Goal: Task Accomplishment & Management: Manage account settings

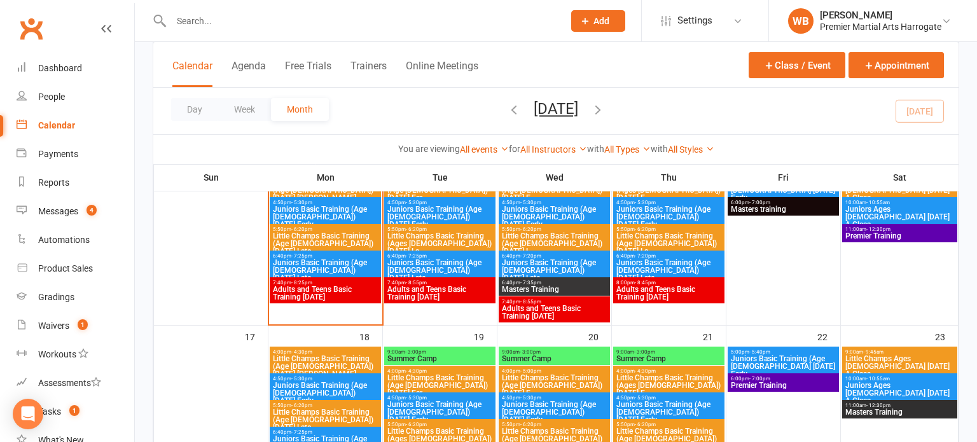
scroll to position [491, 0]
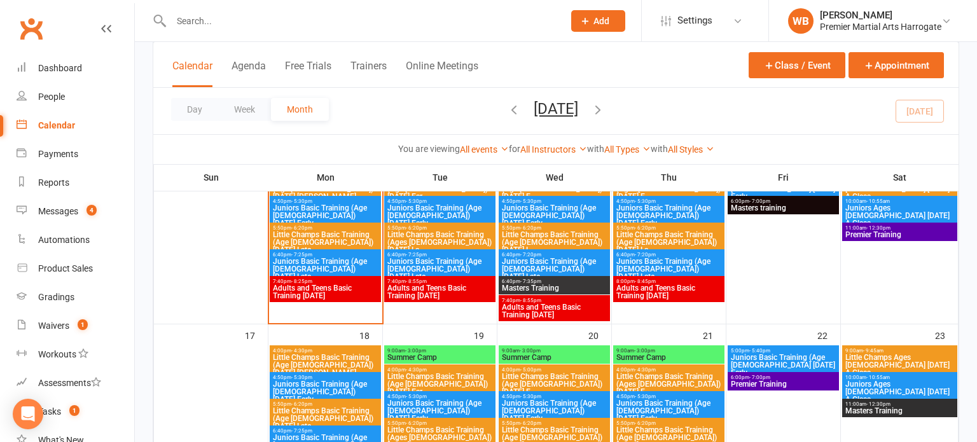
click at [341, 234] on span "Little Champs Basic Training (Age [DEMOGRAPHIC_DATA]) [DATE] Late" at bounding box center [325, 242] width 106 height 23
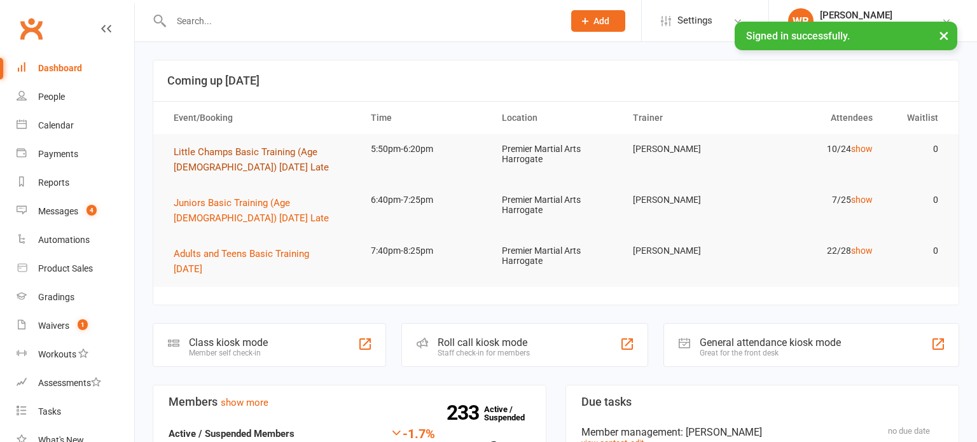
click at [238, 153] on span "Little Champs Basic Training (Age [DEMOGRAPHIC_DATA]) [DATE] Late" at bounding box center [251, 159] width 155 height 27
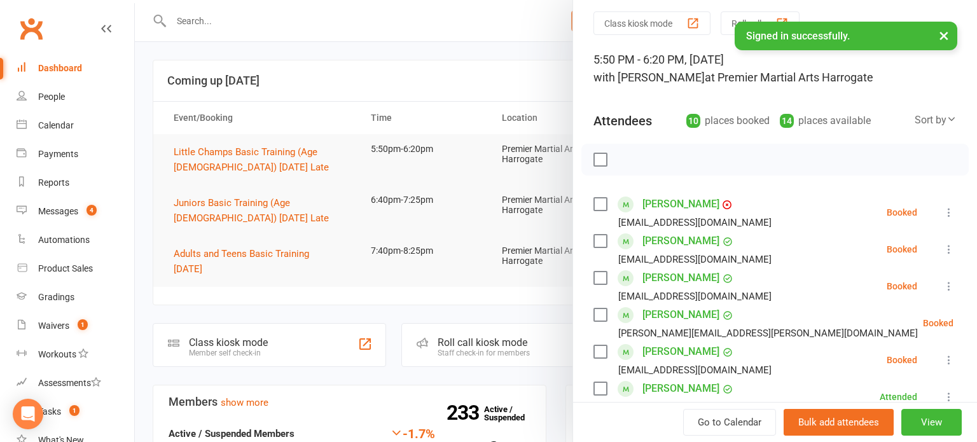
scroll to position [44, 0]
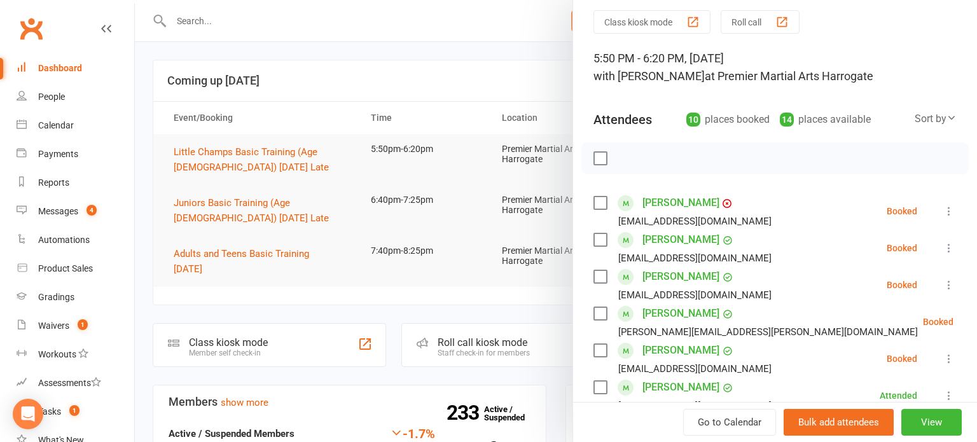
click at [969, 206] on div "Class kiosk mode Roll call 5:50 PM - 6:20 PM, [DATE] with [PERSON_NAME] at Prem…" at bounding box center [775, 400] width 404 height 780
click at [949, 210] on icon at bounding box center [949, 211] width 13 height 13
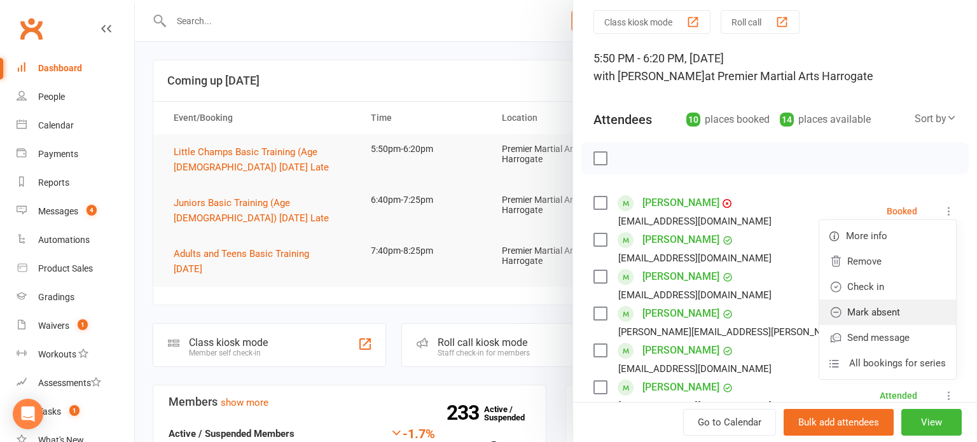
click at [907, 308] on link "Mark absent" at bounding box center [888, 312] width 137 height 25
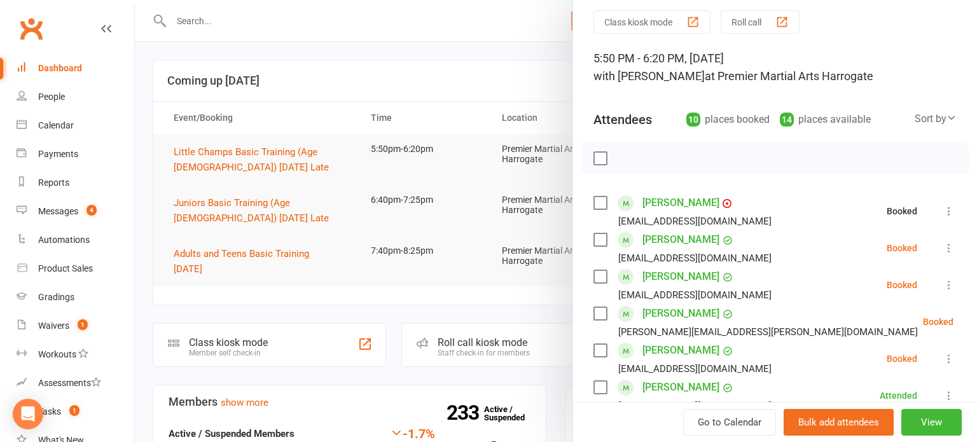
click at [956, 244] on button at bounding box center [949, 248] width 15 height 15
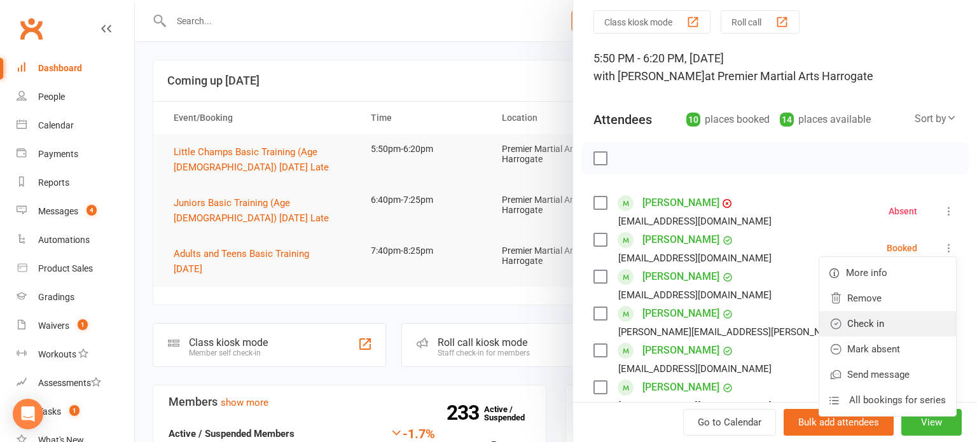
click at [911, 322] on link "Check in" at bounding box center [888, 323] width 137 height 25
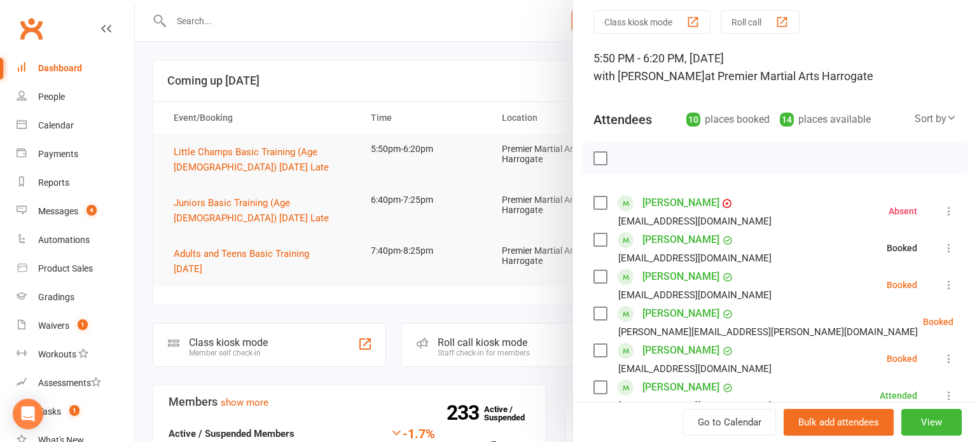
click at [956, 282] on button at bounding box center [949, 284] width 15 height 15
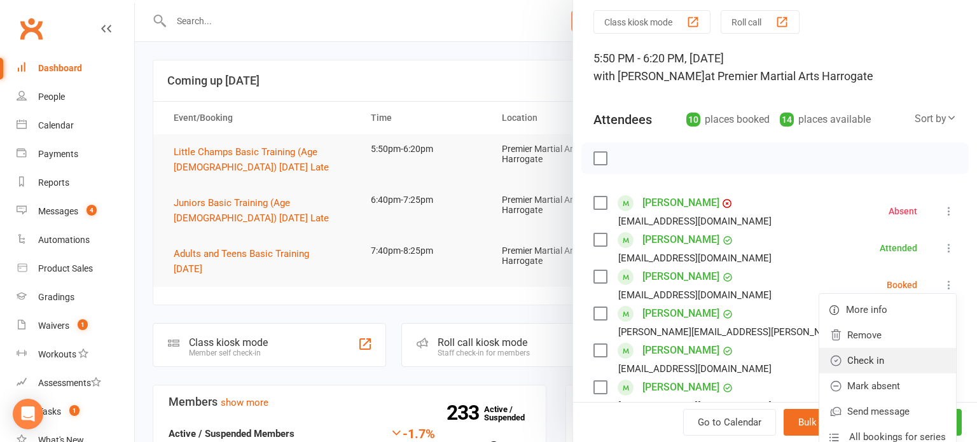
click at [909, 359] on link "Check in" at bounding box center [888, 360] width 137 height 25
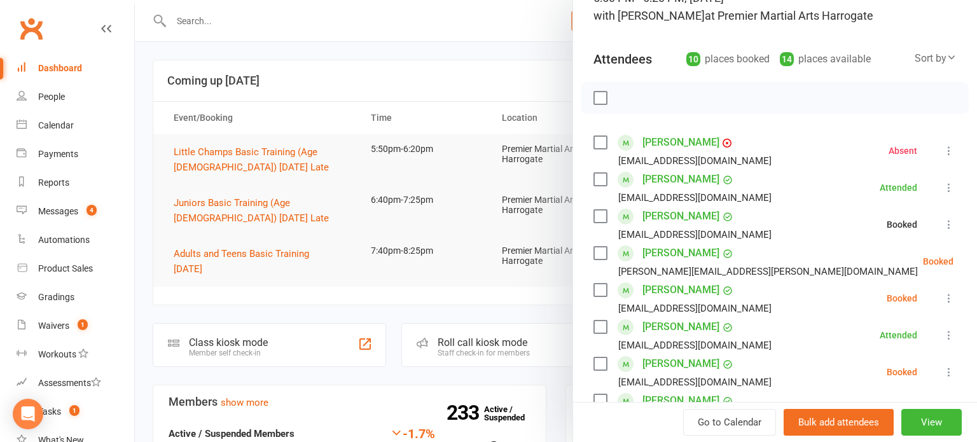
scroll to position [106, 0]
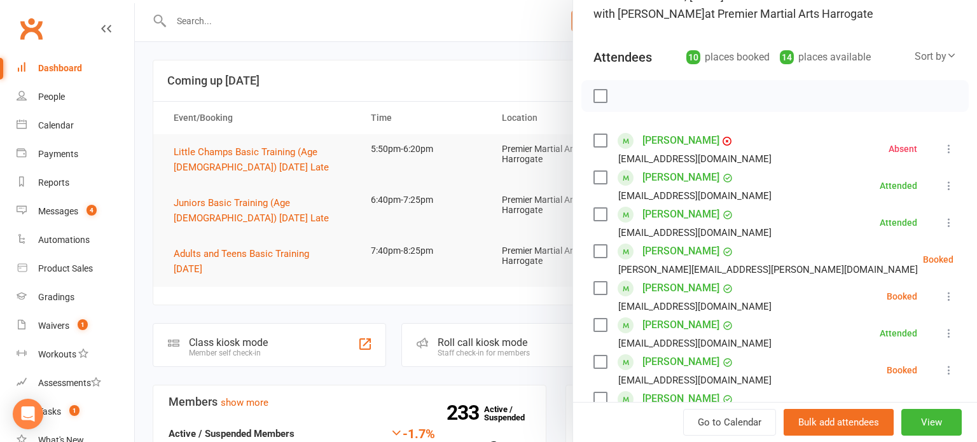
click at [977, 260] on icon at bounding box center [985, 259] width 13 height 13
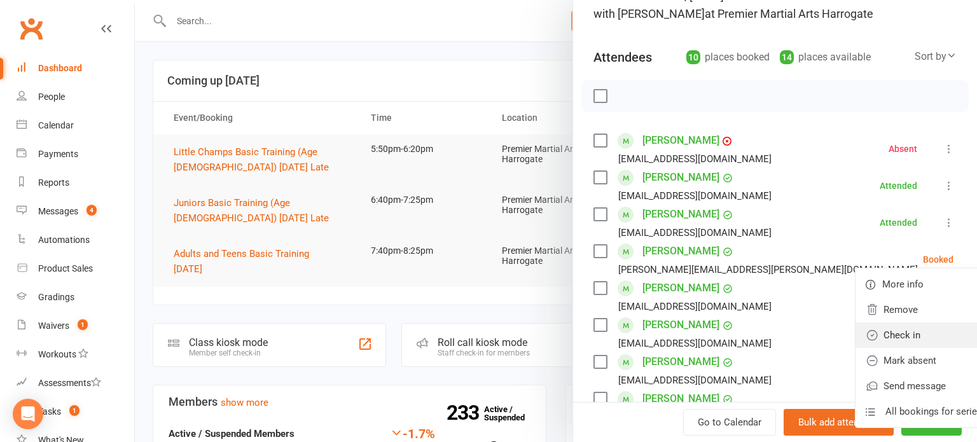
click at [913, 339] on link "Check in" at bounding box center [924, 335] width 137 height 25
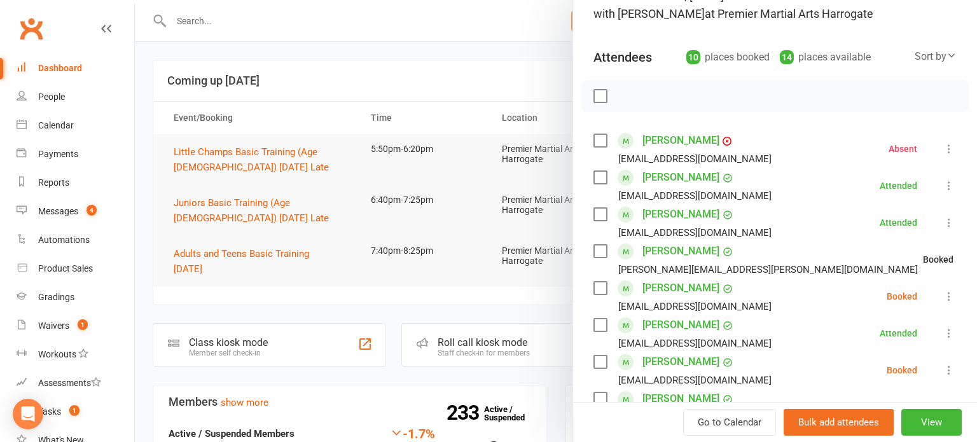
click at [951, 311] on li "Ben Parkin rebeccaclaireday@gmail.com Booked More info Remove Check in Mark abs…" at bounding box center [775, 296] width 363 height 37
click at [950, 281] on li "Ben Parkin rebeccaclaireday@gmail.com Booked More info Remove Check in Mark abs…" at bounding box center [775, 296] width 363 height 37
click at [953, 289] on button at bounding box center [949, 296] width 15 height 15
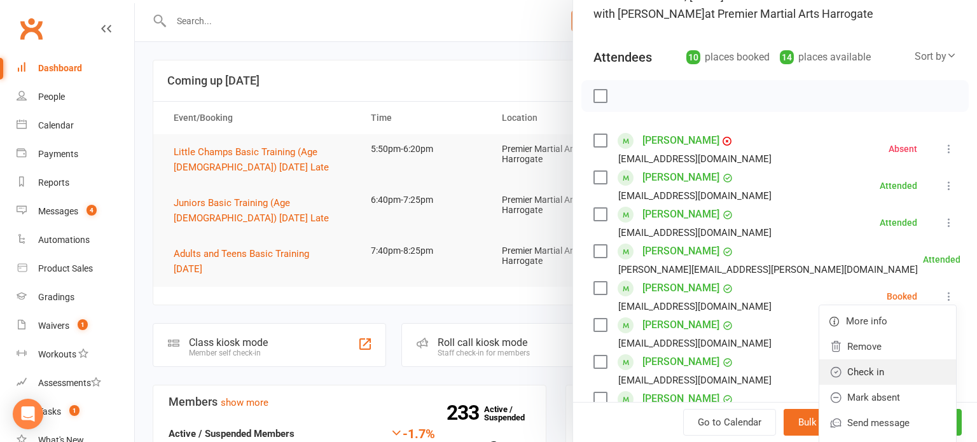
click at [922, 365] on link "Check in" at bounding box center [888, 372] width 137 height 25
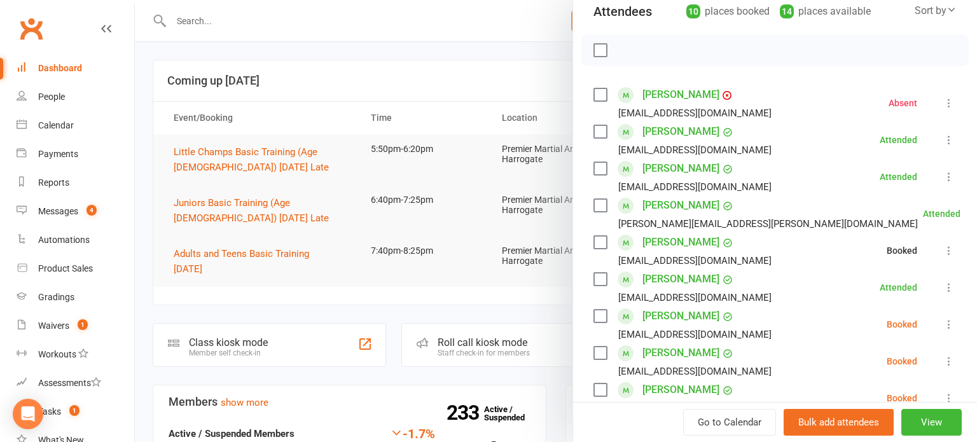
scroll to position [162, 0]
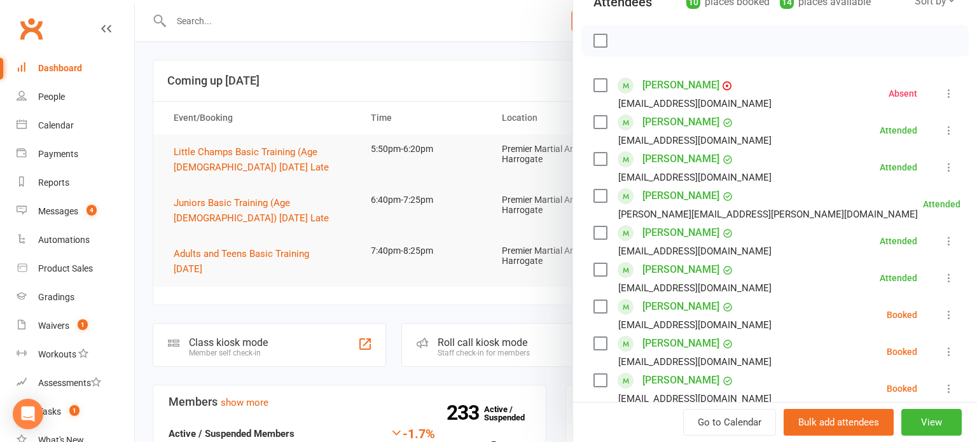
click at [952, 319] on icon at bounding box center [949, 315] width 13 height 13
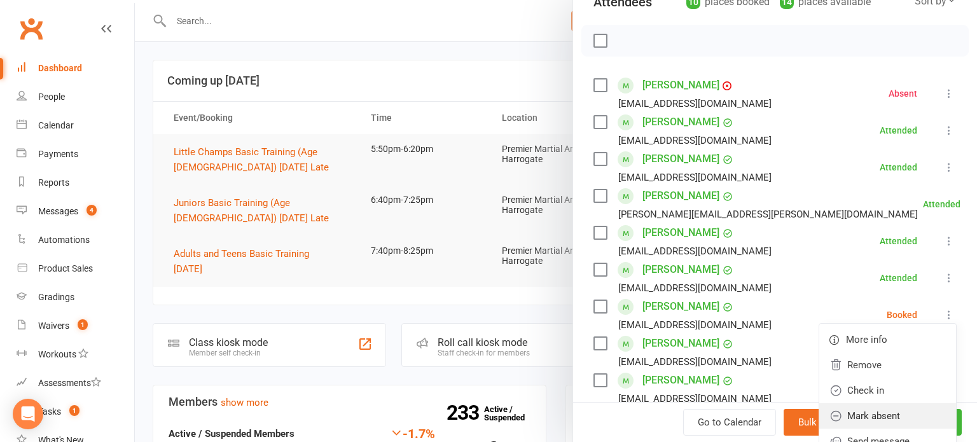
click at [917, 411] on link "Mark absent" at bounding box center [888, 415] width 137 height 25
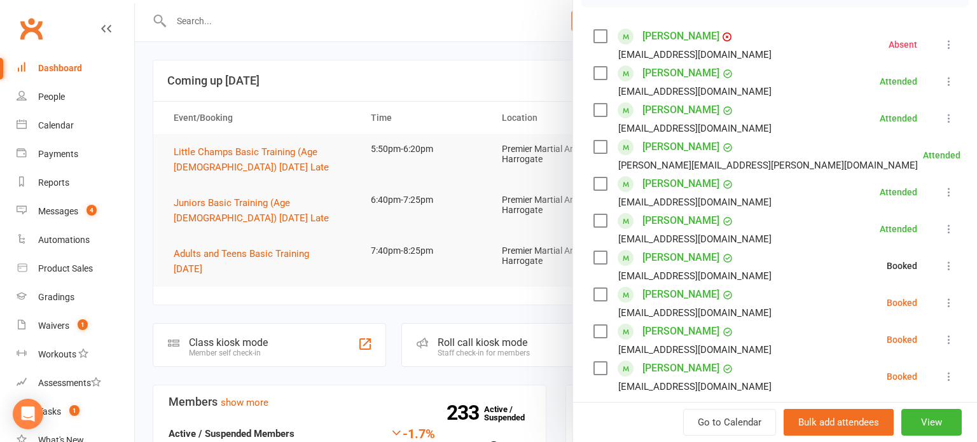
scroll to position [216, 0]
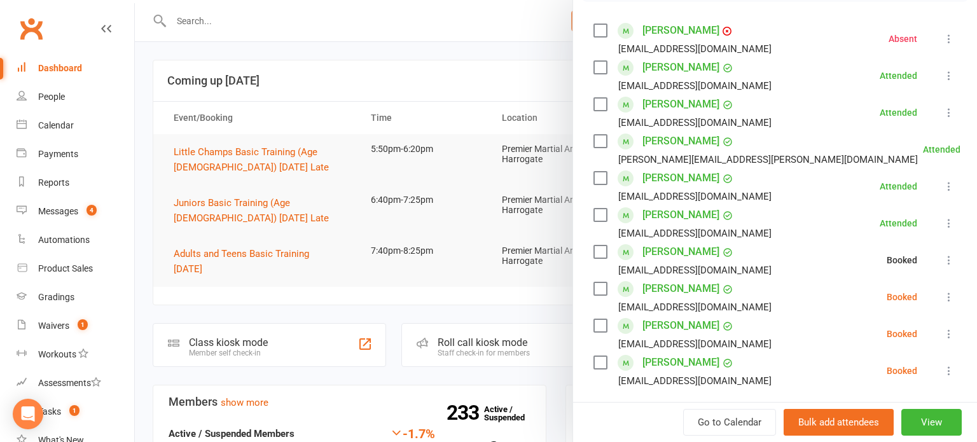
click at [954, 302] on icon at bounding box center [949, 297] width 13 height 13
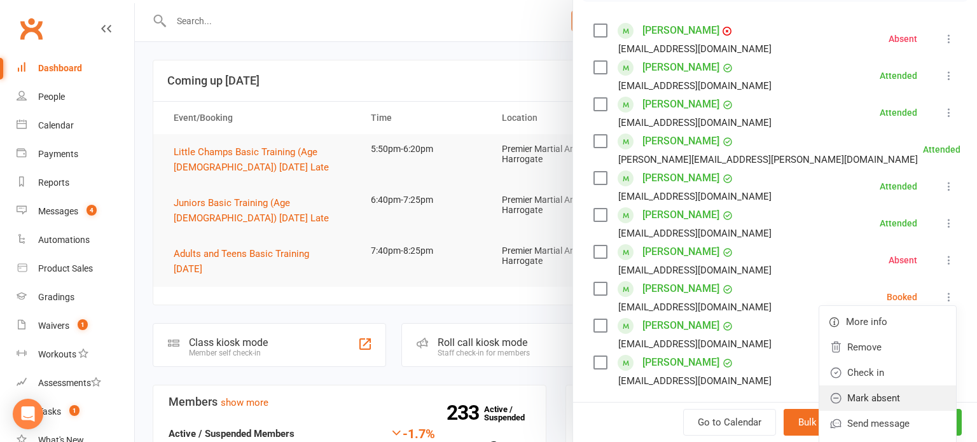
click at [918, 400] on link "Mark absent" at bounding box center [888, 398] width 137 height 25
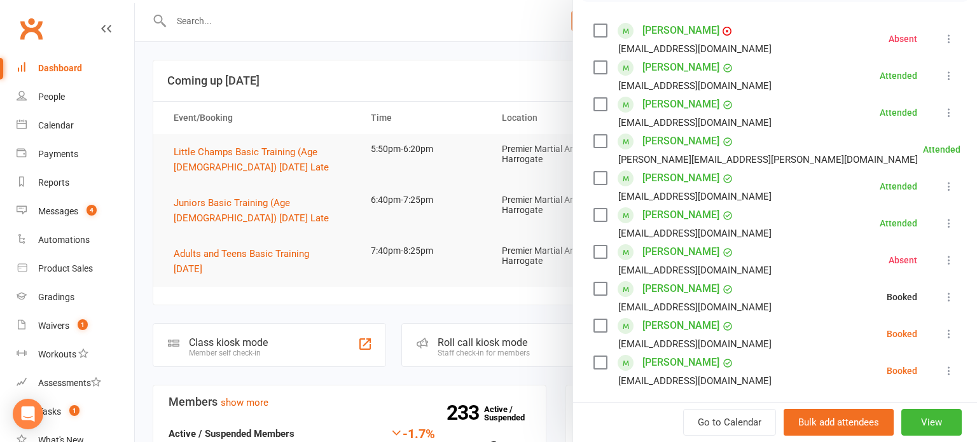
click at [956, 319] on li "Ezra Soquar-Hutter davidhutter@hotmail.co.uk Booked More info Remove Check in M…" at bounding box center [775, 334] width 363 height 37
click at [952, 340] on button at bounding box center [949, 333] width 15 height 15
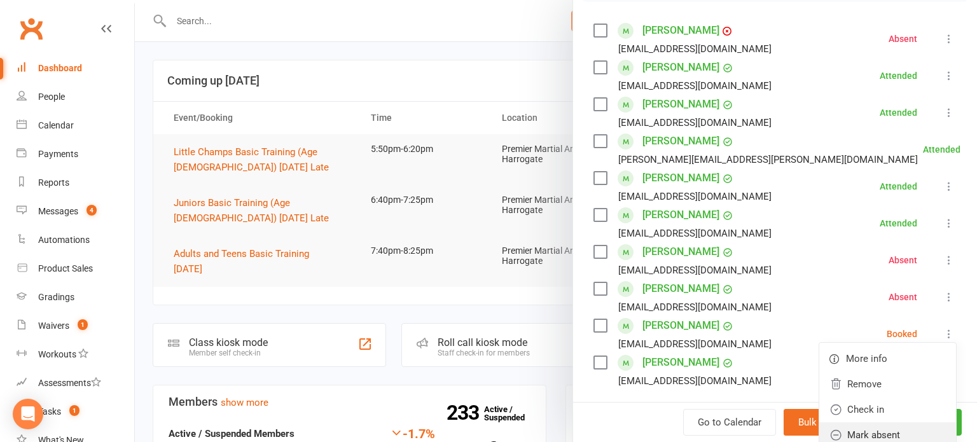
click at [901, 433] on link "Mark absent" at bounding box center [888, 435] width 137 height 25
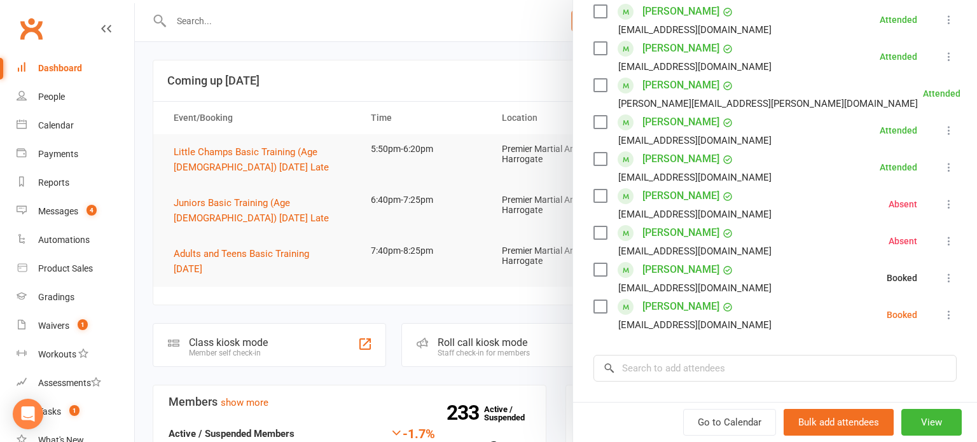
scroll to position [288, 0]
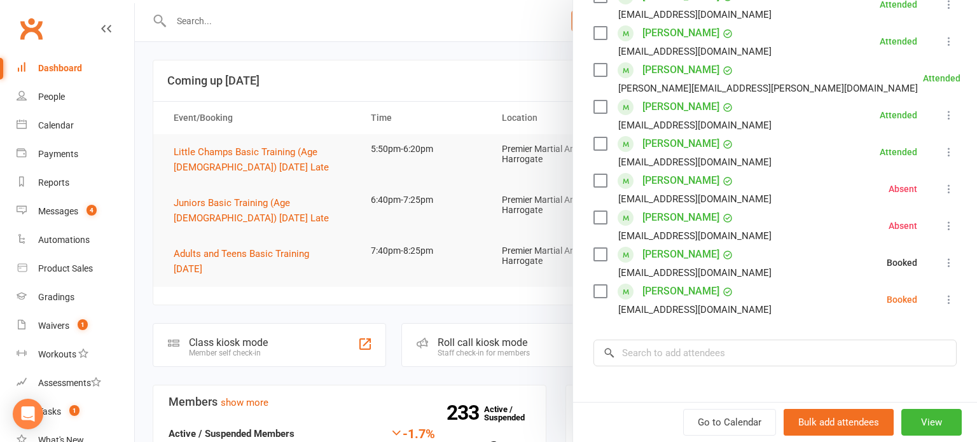
click at [949, 297] on icon at bounding box center [949, 299] width 13 height 13
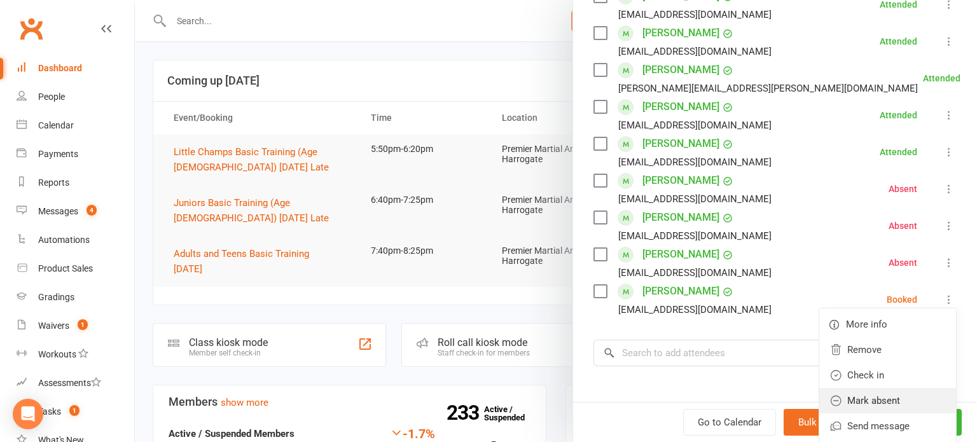
click at [909, 400] on link "Mark absent" at bounding box center [888, 400] width 137 height 25
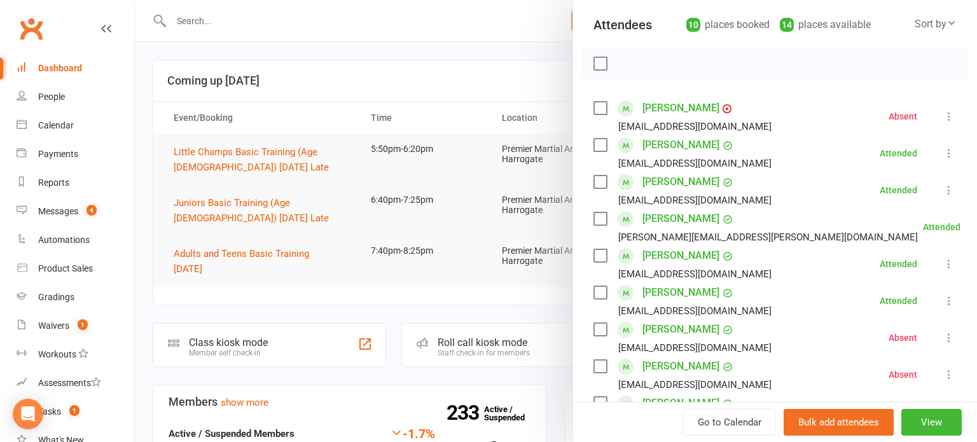
scroll to position [138, 0]
click at [247, 195] on div at bounding box center [556, 221] width 843 height 442
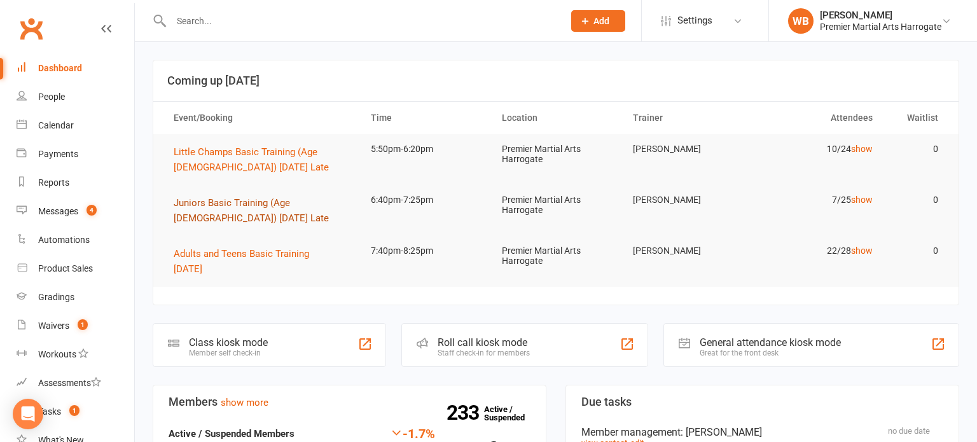
click at [238, 202] on span "Juniors Basic Training (Age [DEMOGRAPHIC_DATA]) [DATE] Late" at bounding box center [251, 210] width 155 height 27
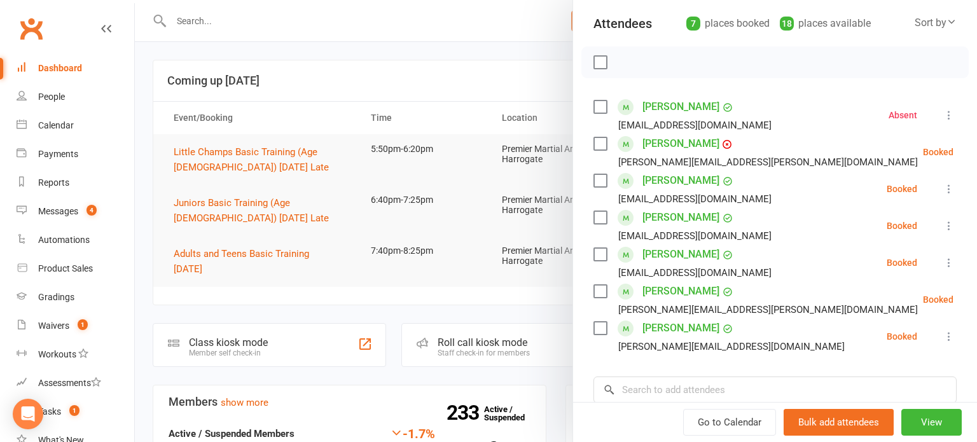
scroll to position [139, 0]
click at [248, 193] on div at bounding box center [556, 221] width 843 height 442
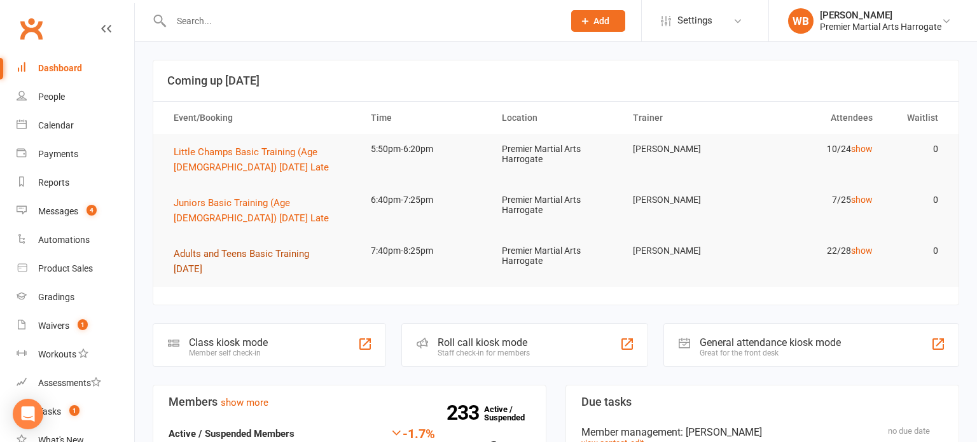
click at [262, 263] on button "Adults and Teens Basic Training [DATE]" at bounding box center [261, 261] width 174 height 31
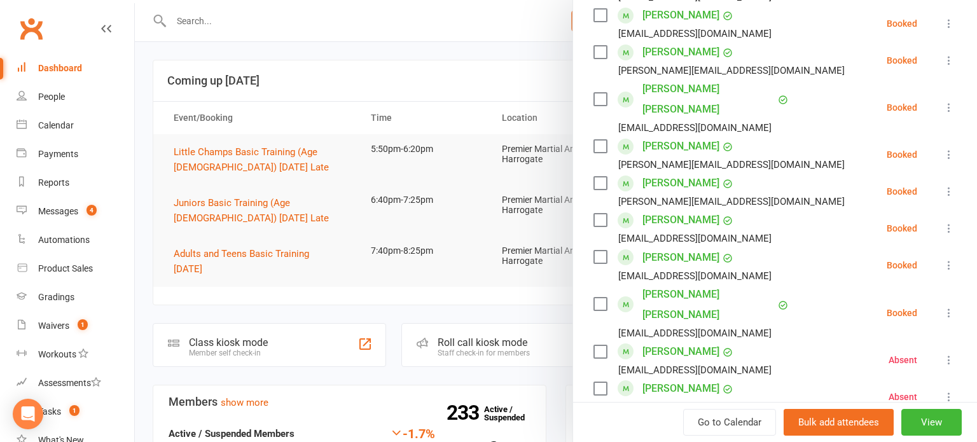
scroll to position [717, 0]
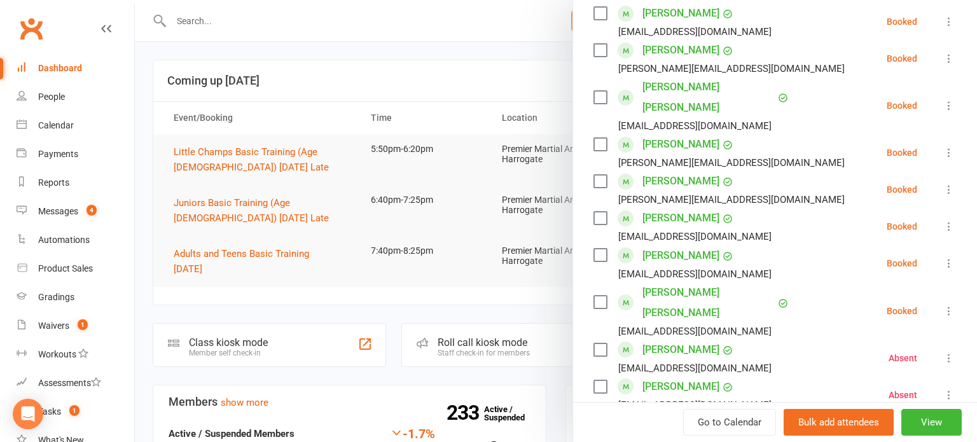
click at [951, 220] on icon at bounding box center [949, 226] width 13 height 13
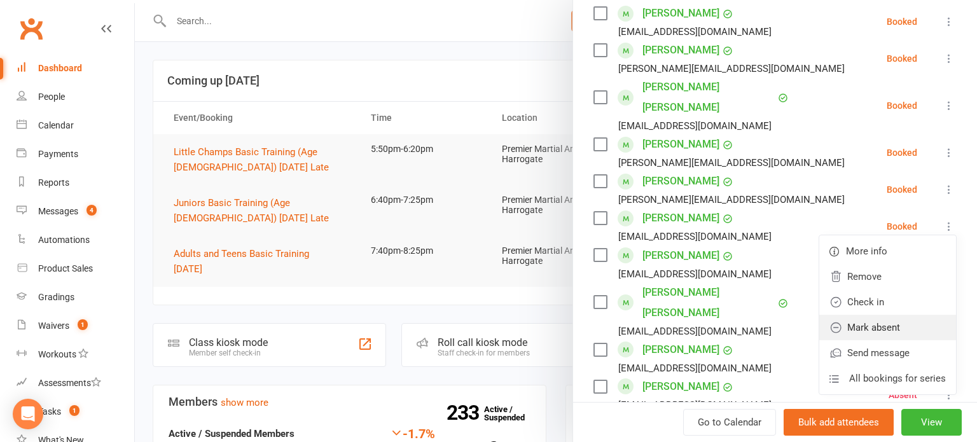
click at [893, 315] on link "Mark absent" at bounding box center [888, 327] width 137 height 25
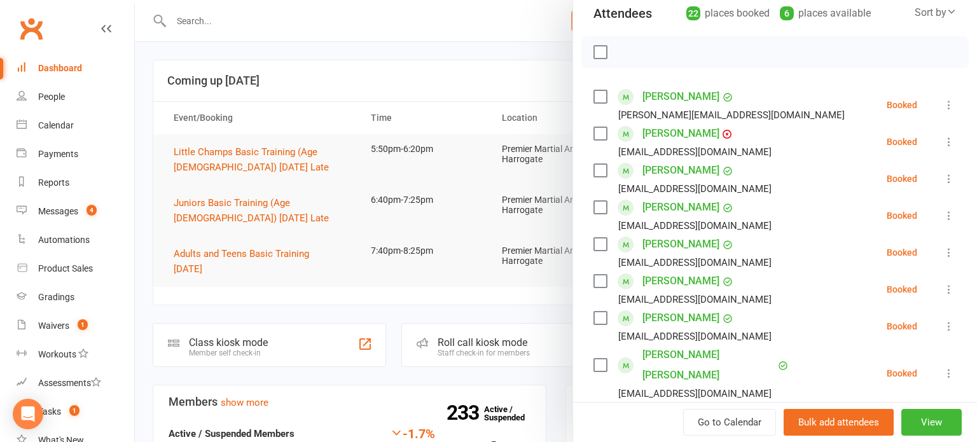
scroll to position [143, 0]
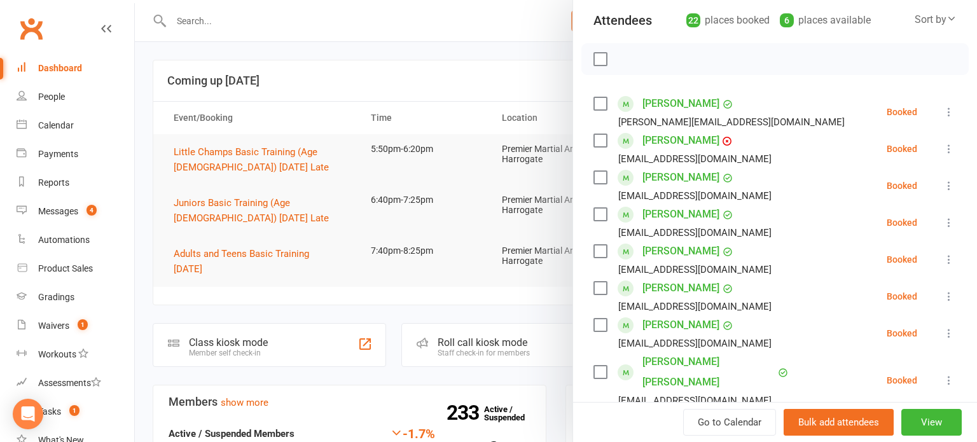
click at [385, 228] on div at bounding box center [556, 221] width 843 height 442
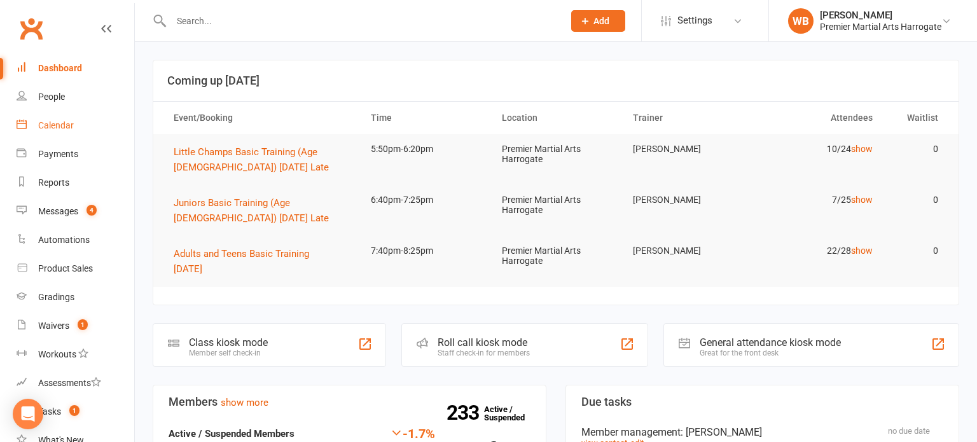
click at [69, 125] on div "Calendar" at bounding box center [56, 125] width 36 height 10
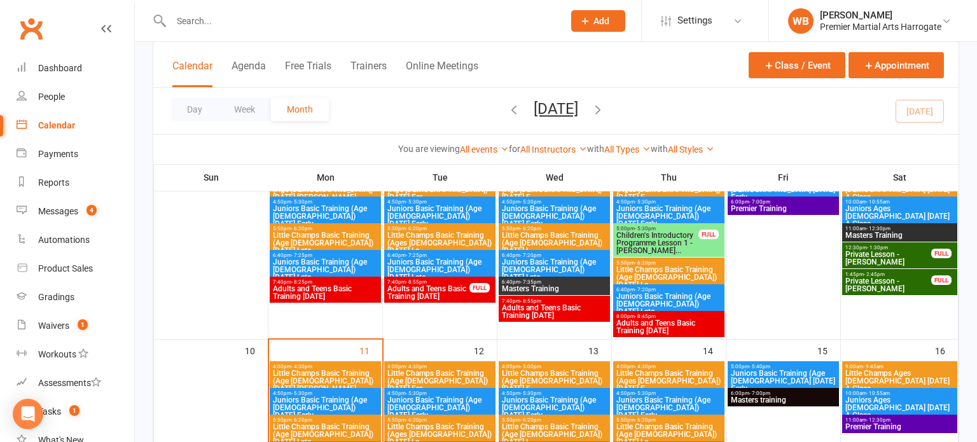
scroll to position [300, 0]
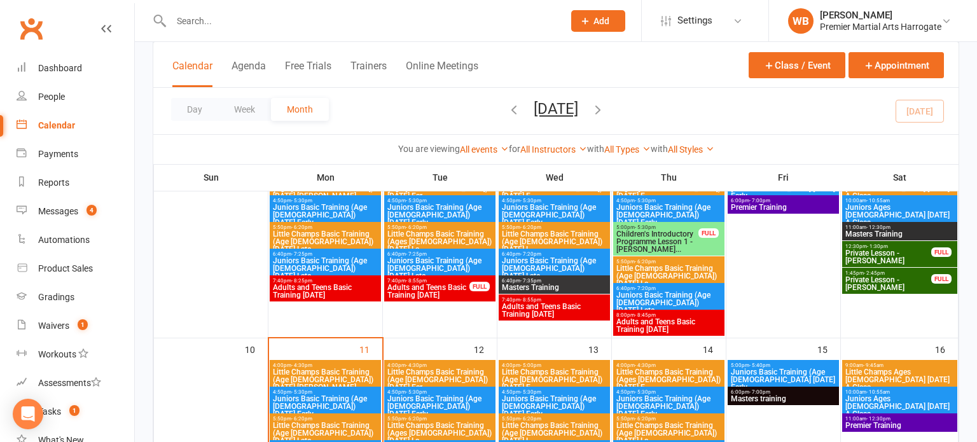
click at [865, 285] on span "Private Lesson - [PERSON_NAME]" at bounding box center [888, 283] width 87 height 15
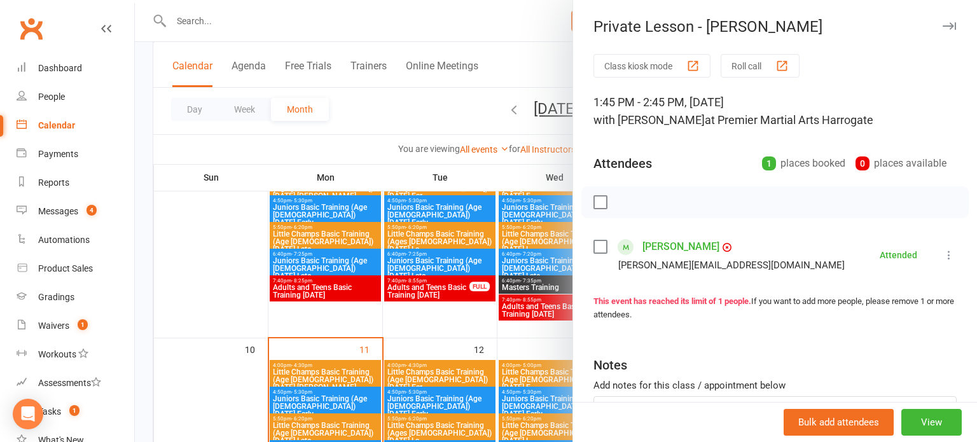
click at [446, 244] on div at bounding box center [556, 221] width 843 height 442
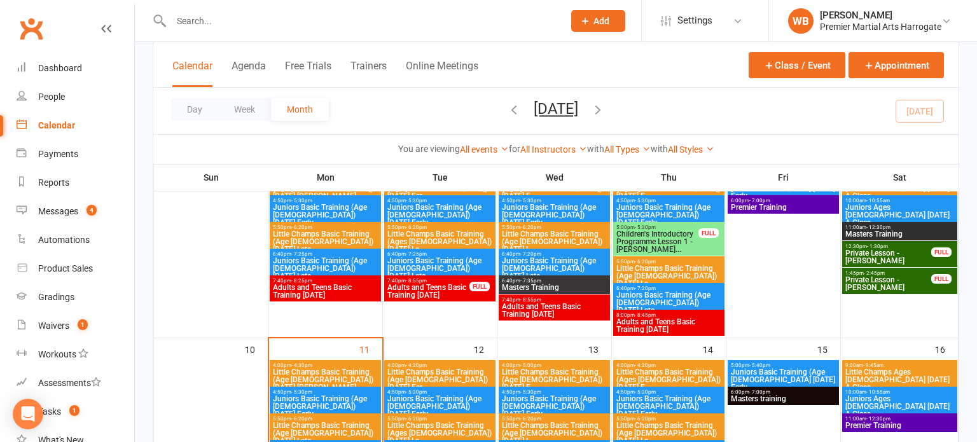
click at [871, 249] on span "Private Lesson - [PERSON_NAME]" at bounding box center [888, 256] width 87 height 15
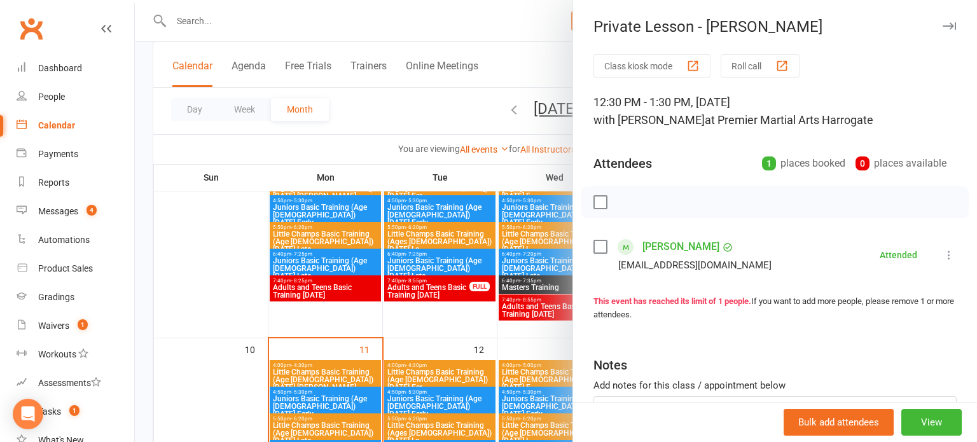
click at [563, 274] on div at bounding box center [556, 221] width 843 height 442
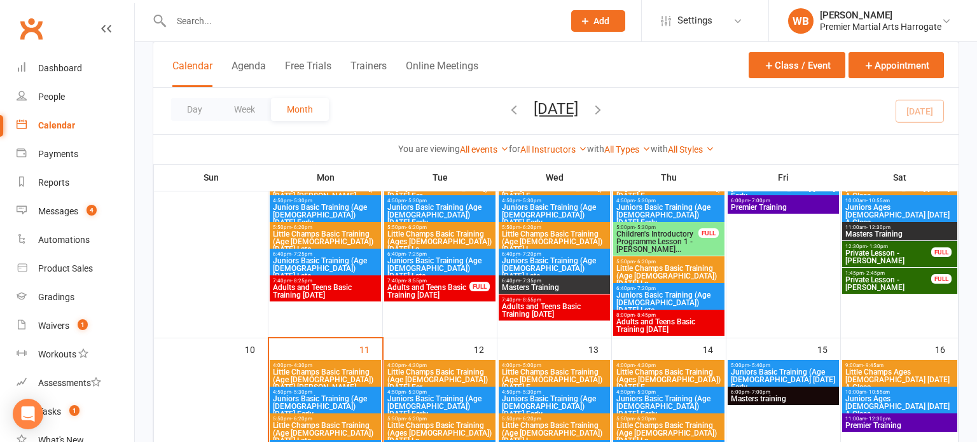
click at [857, 225] on span "11:00am - 12:30pm" at bounding box center [900, 228] width 110 height 6
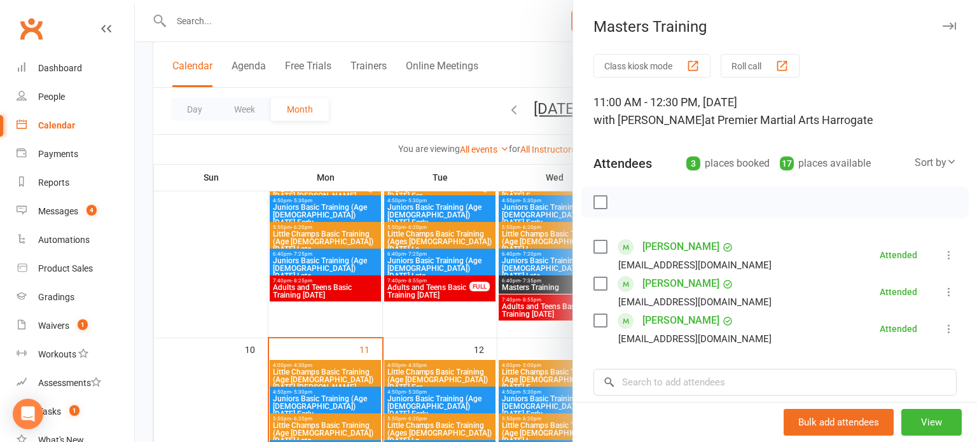
click at [550, 280] on div at bounding box center [556, 221] width 843 height 442
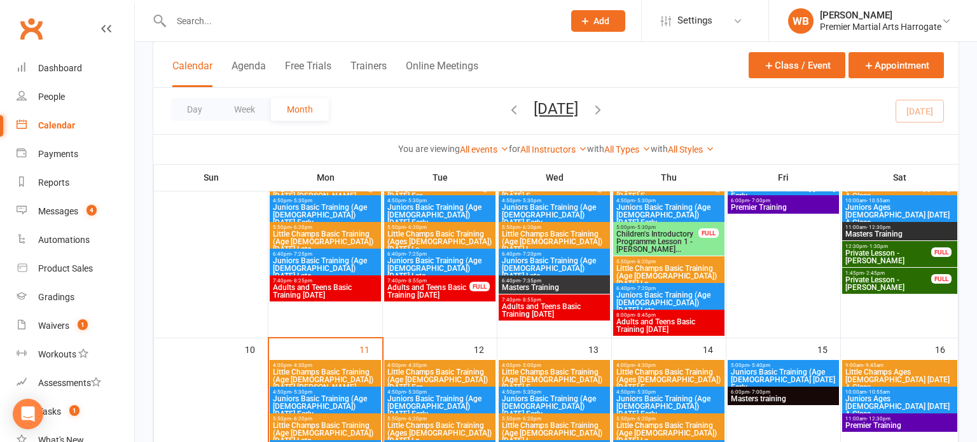
click at [906, 232] on span "Masters Training" at bounding box center [900, 234] width 110 height 8
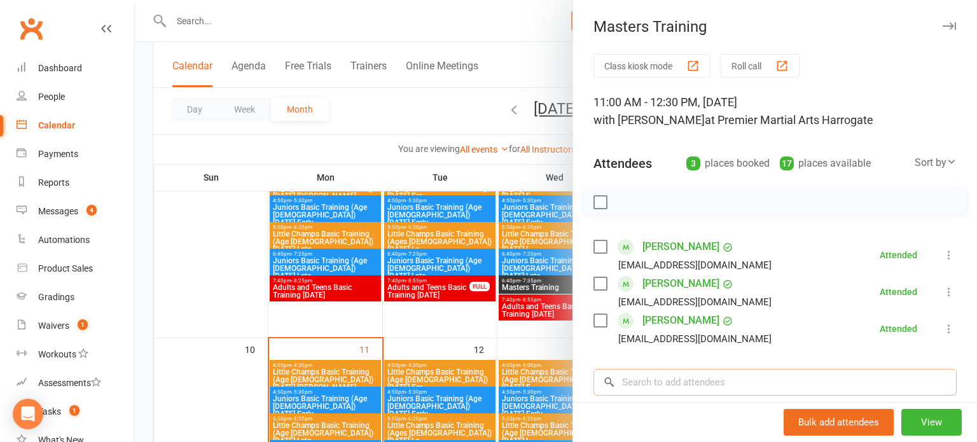
click at [817, 384] on input "search" at bounding box center [775, 382] width 363 height 27
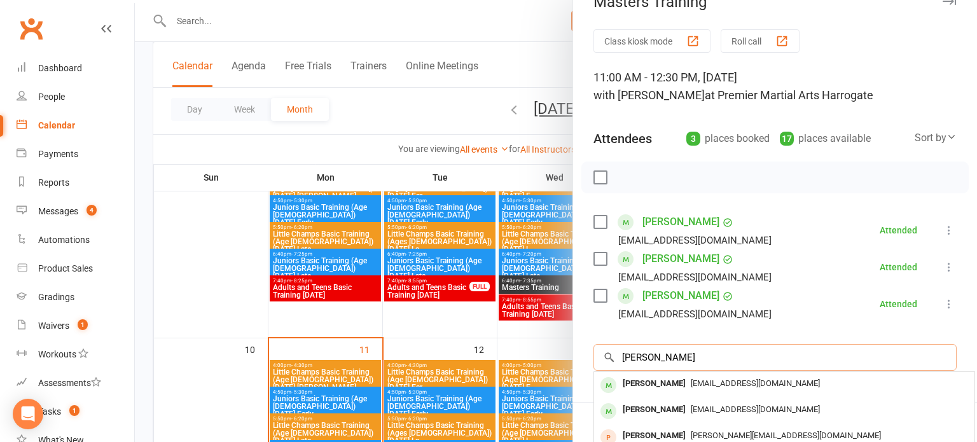
scroll to position [27, 0]
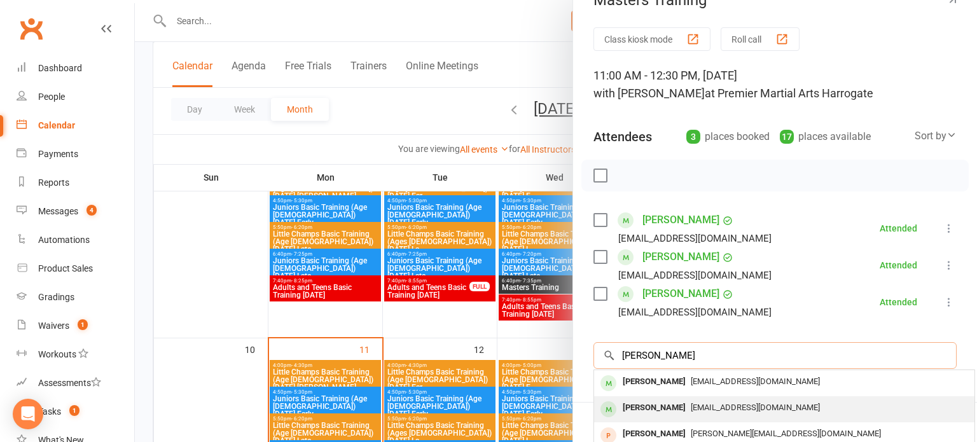
type input "hannah b"
click at [878, 406] on div "hannahbrockway97@hotmail.co.uk" at bounding box center [784, 408] width 370 height 18
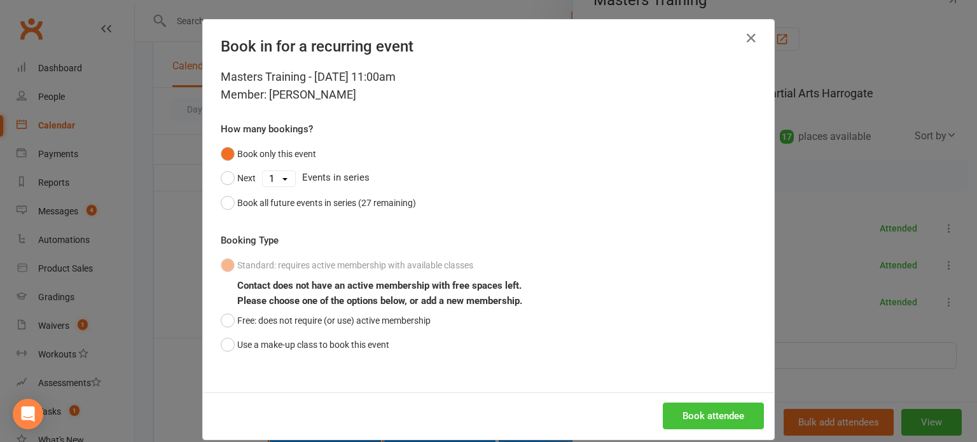
click at [732, 407] on button "Book attendee" at bounding box center [713, 416] width 101 height 27
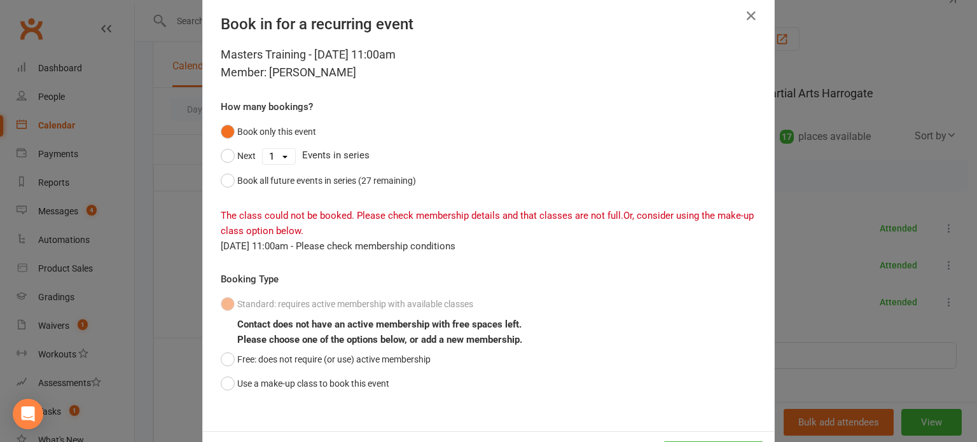
scroll to position [28, 0]
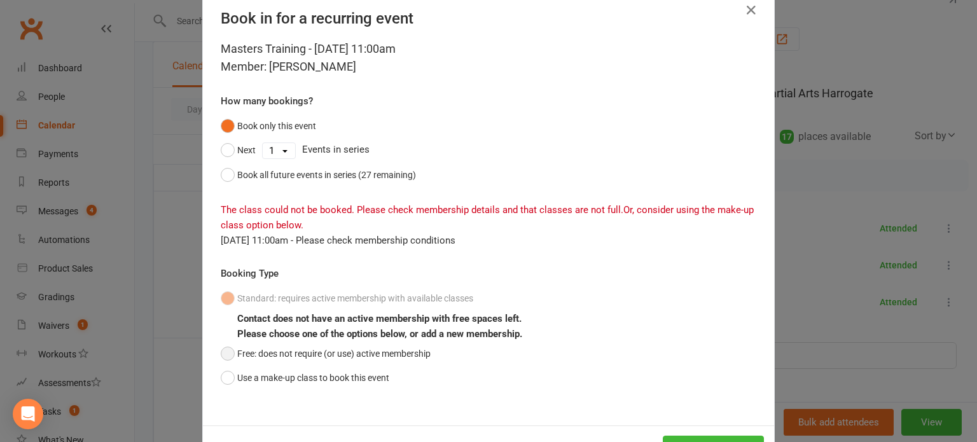
click at [388, 360] on button "Free: does not require (or use) active membership" at bounding box center [326, 354] width 210 height 24
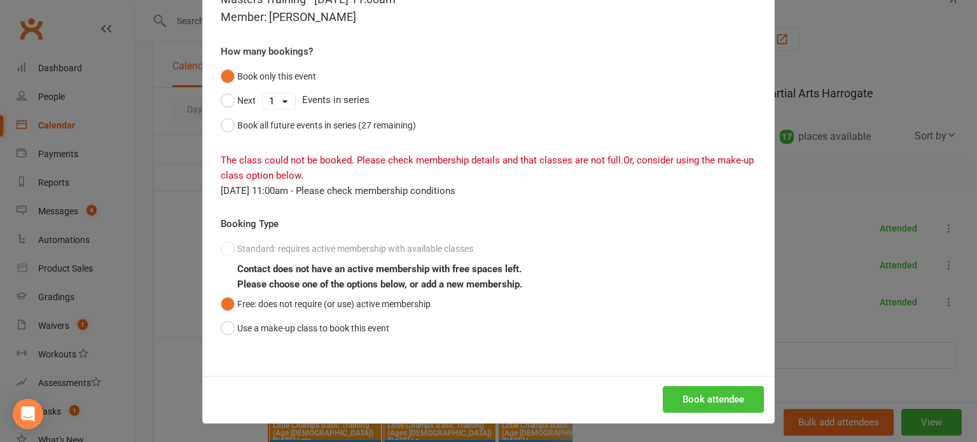
click at [717, 406] on button "Book attendee" at bounding box center [713, 399] width 101 height 27
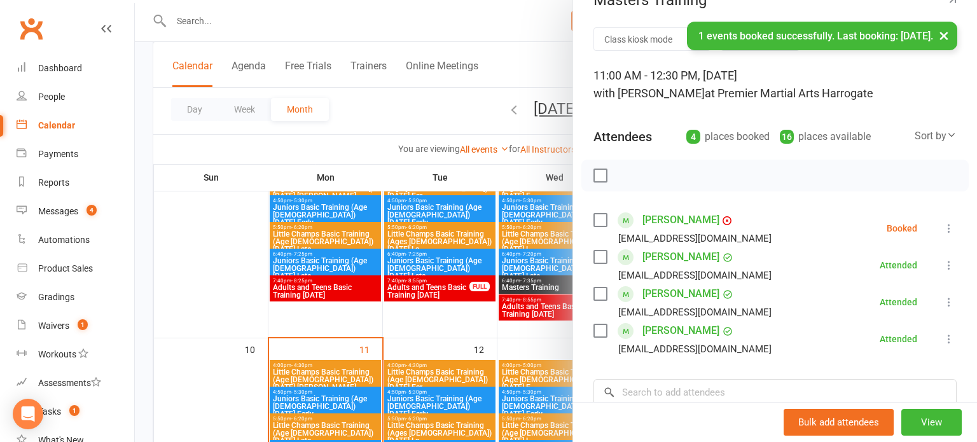
click at [952, 222] on icon at bounding box center [949, 228] width 13 height 13
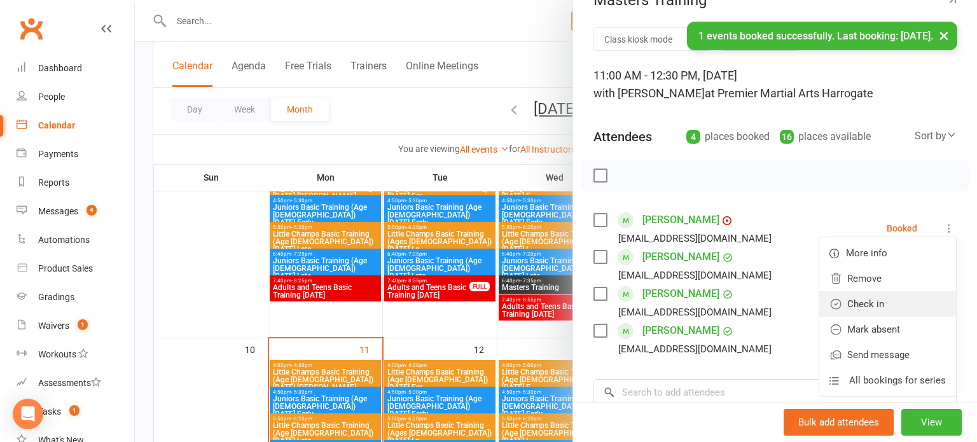
click at [900, 300] on link "Check in" at bounding box center [888, 303] width 137 height 25
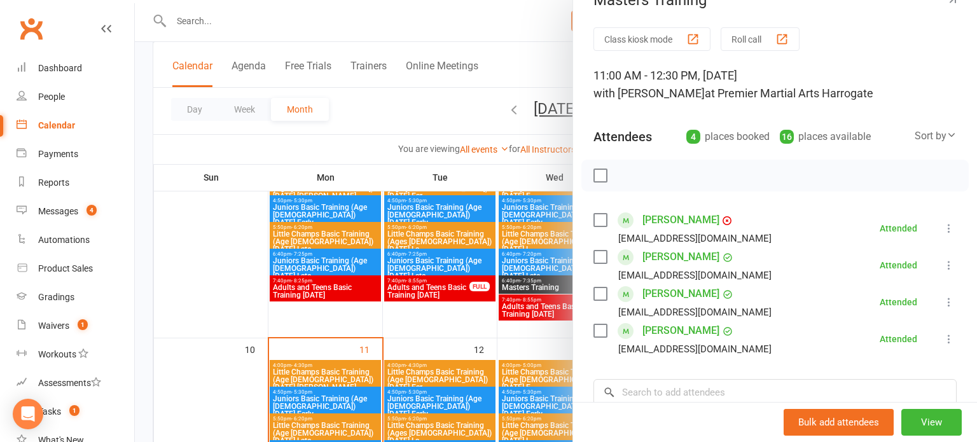
click at [503, 303] on div at bounding box center [556, 221] width 843 height 442
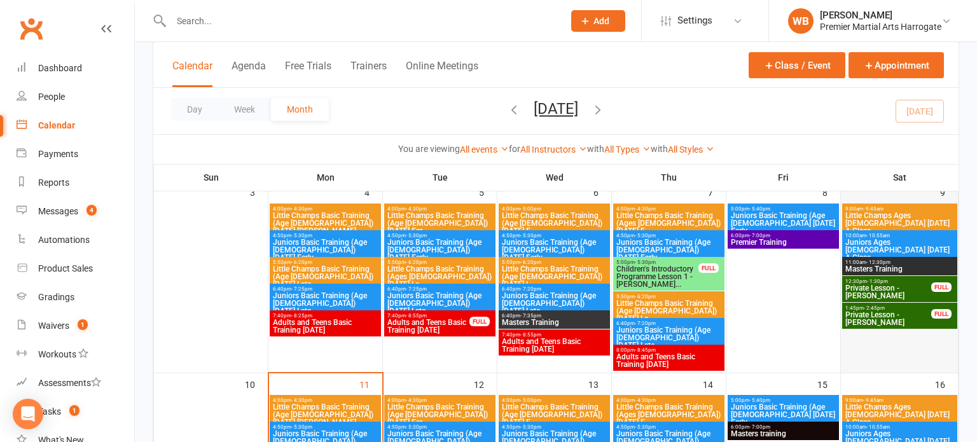
scroll to position [260, 0]
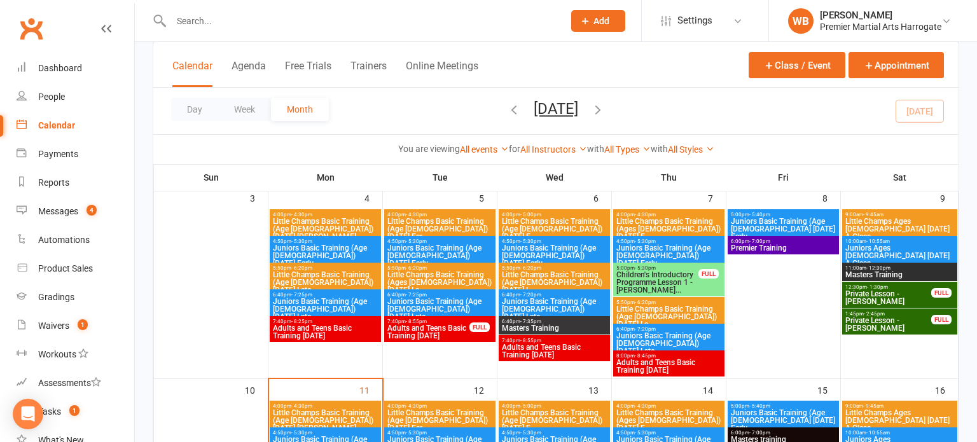
click at [880, 246] on span "Juniors Ages [DEMOGRAPHIC_DATA] [DATE] A Class" at bounding box center [900, 255] width 110 height 23
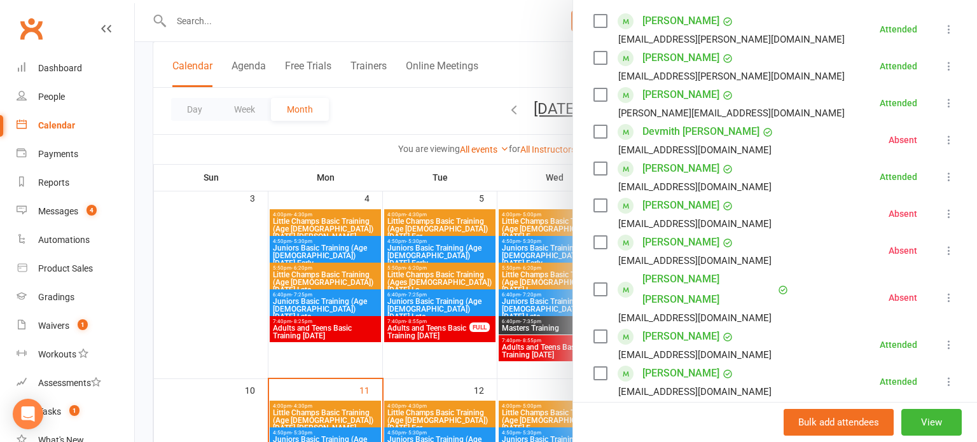
scroll to position [227, 0]
click at [505, 274] on div at bounding box center [556, 221] width 843 height 442
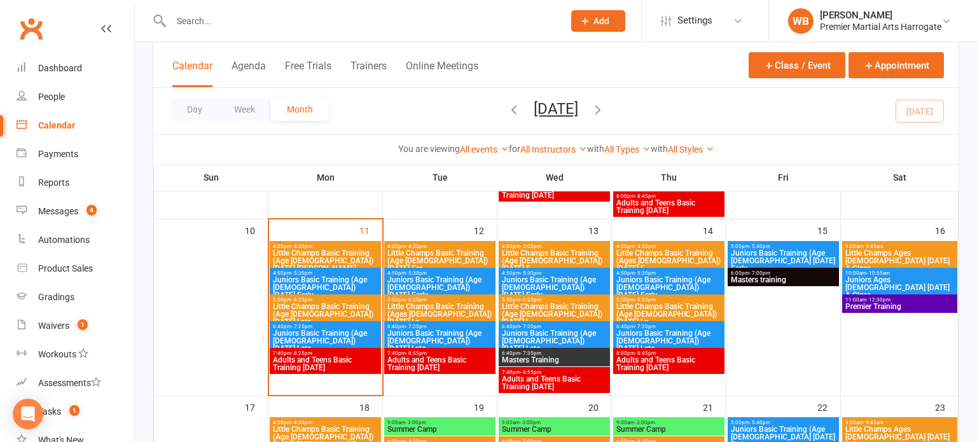
scroll to position [418, 0]
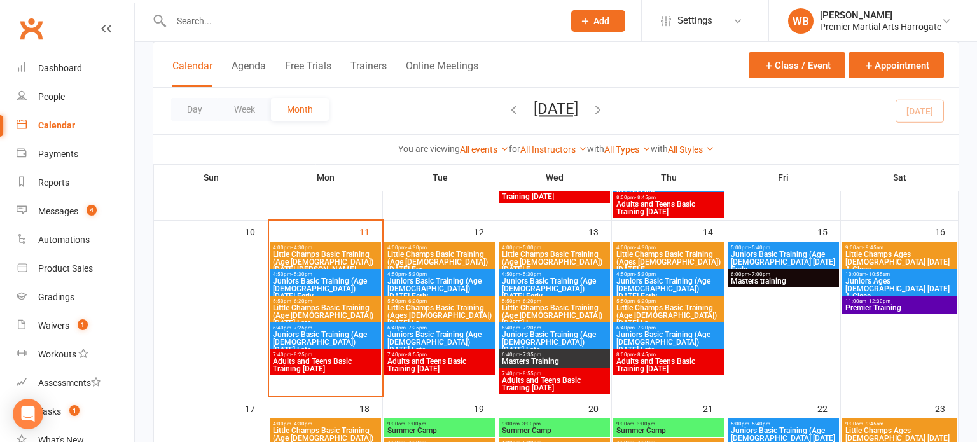
click at [297, 336] on span "Juniors Basic Training (Age [DEMOGRAPHIC_DATA]) [DATE] Late" at bounding box center [325, 342] width 106 height 23
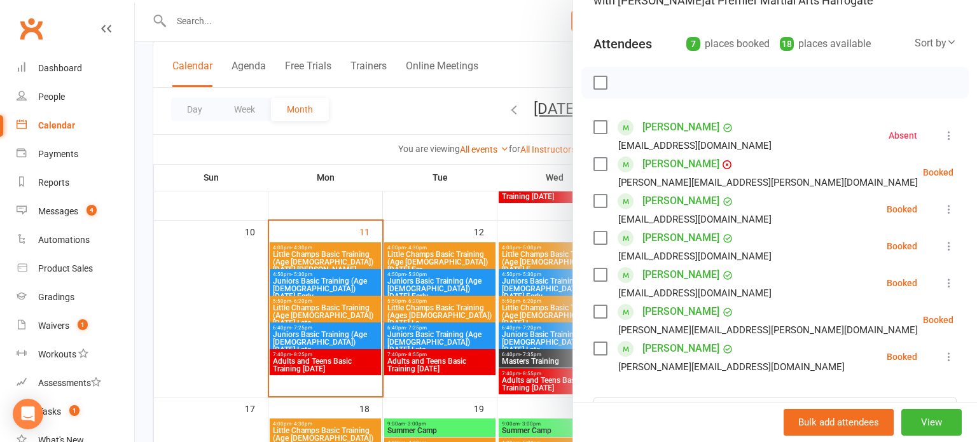
scroll to position [118, 0]
click at [944, 280] on icon at bounding box center [949, 284] width 13 height 13
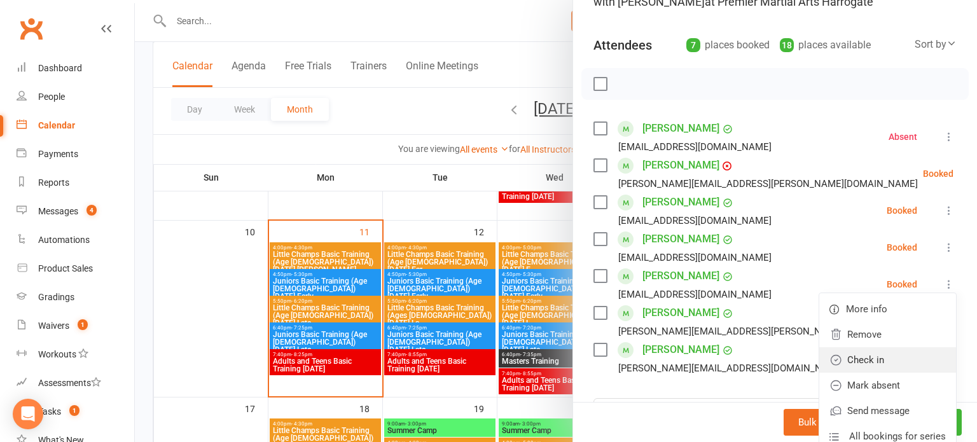
click at [897, 351] on link "Check in" at bounding box center [888, 359] width 137 height 25
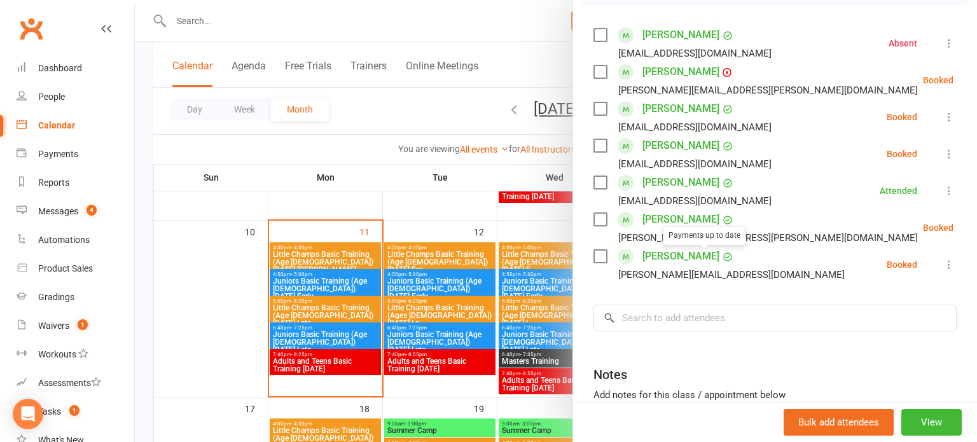
scroll to position [213, 0]
click at [942, 262] on button at bounding box center [949, 263] width 15 height 15
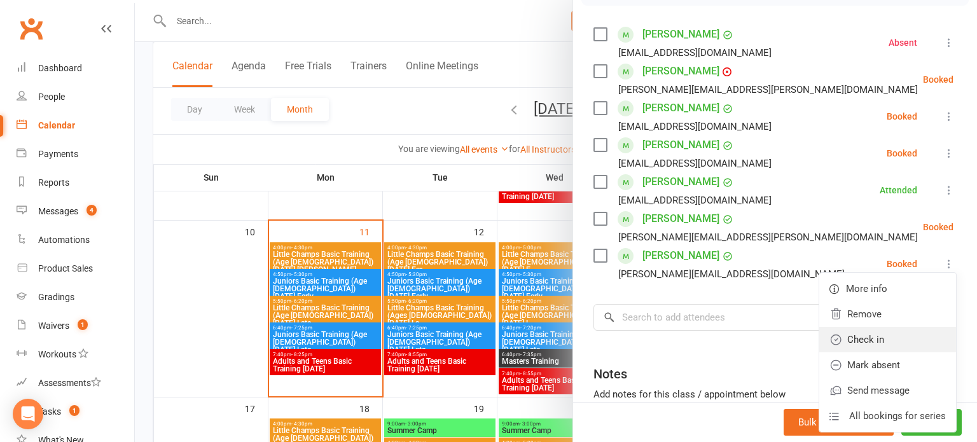
click at [895, 347] on link "Check in" at bounding box center [888, 339] width 137 height 25
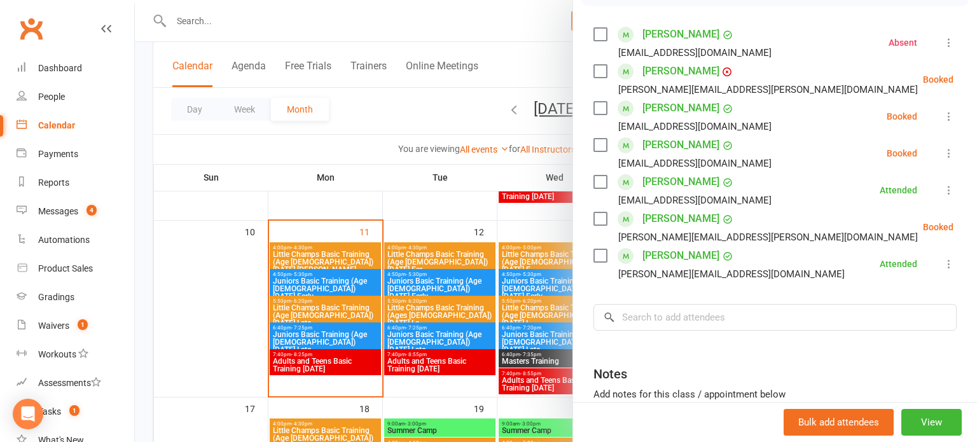
click at [977, 77] on icon at bounding box center [985, 79] width 13 height 13
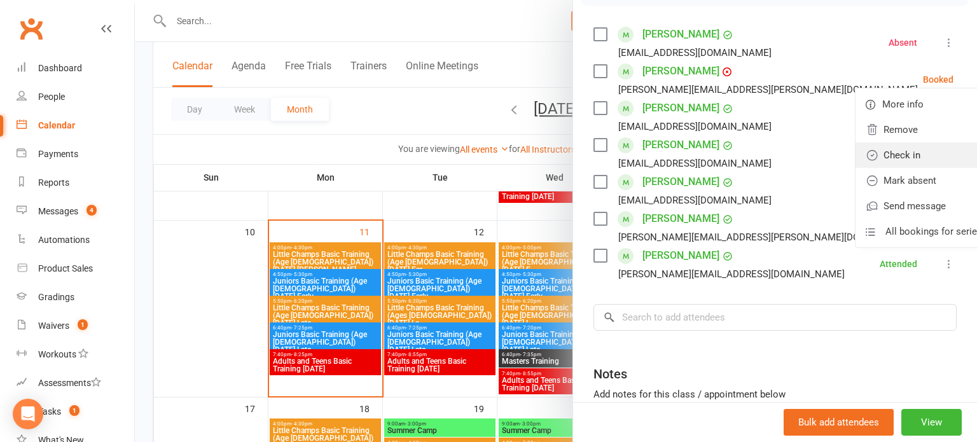
click at [913, 145] on link "Check in" at bounding box center [924, 155] width 137 height 25
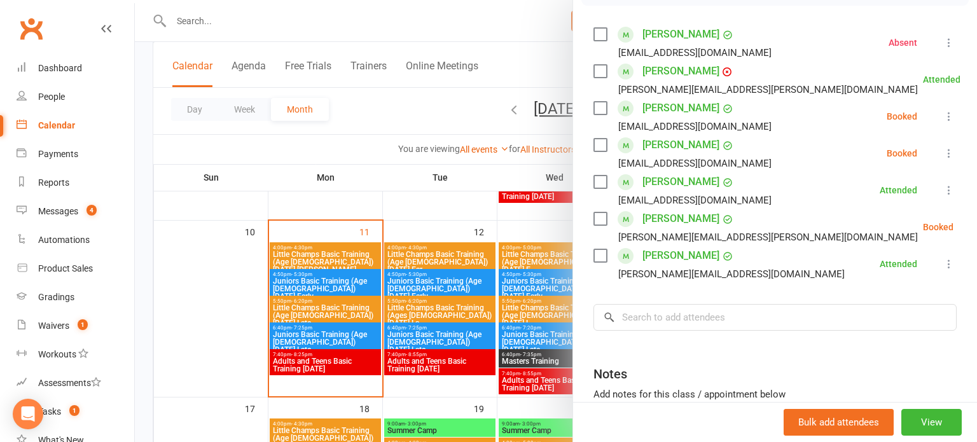
click at [422, 218] on div at bounding box center [556, 221] width 843 height 442
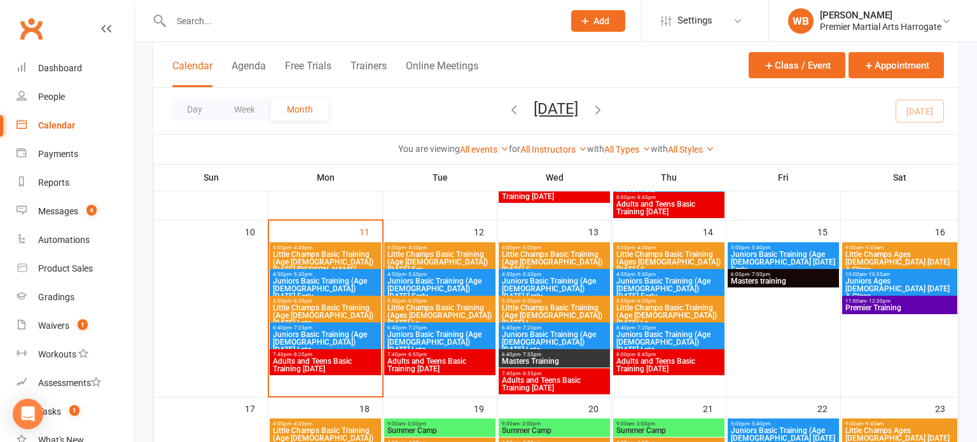
click at [341, 313] on span "Little Champs Basic Training (Age [DEMOGRAPHIC_DATA]) [DATE] Late" at bounding box center [325, 315] width 106 height 23
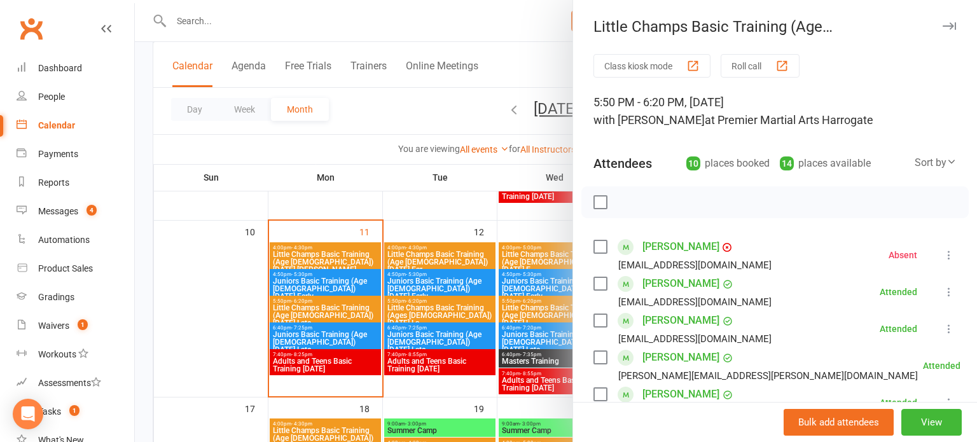
click at [339, 328] on div at bounding box center [556, 221] width 843 height 442
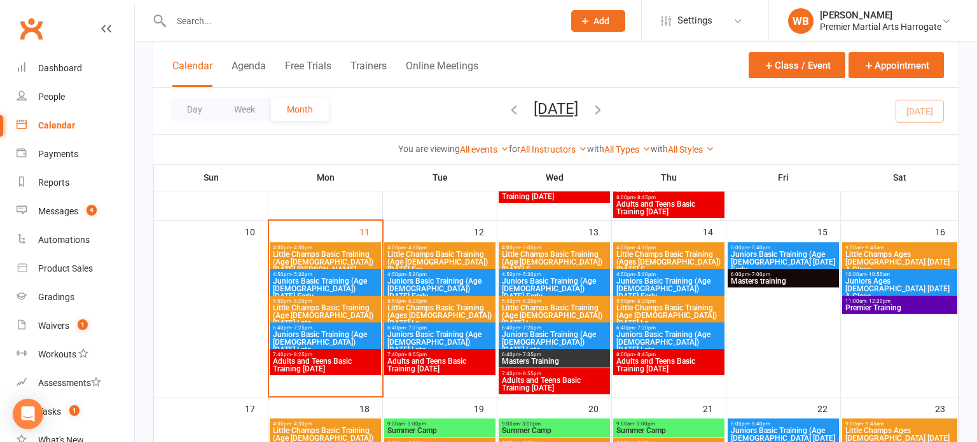
click at [339, 328] on div at bounding box center [556, 221] width 843 height 442
click at [339, 328] on span "6:40pm - 7:25pm" at bounding box center [325, 328] width 106 height 6
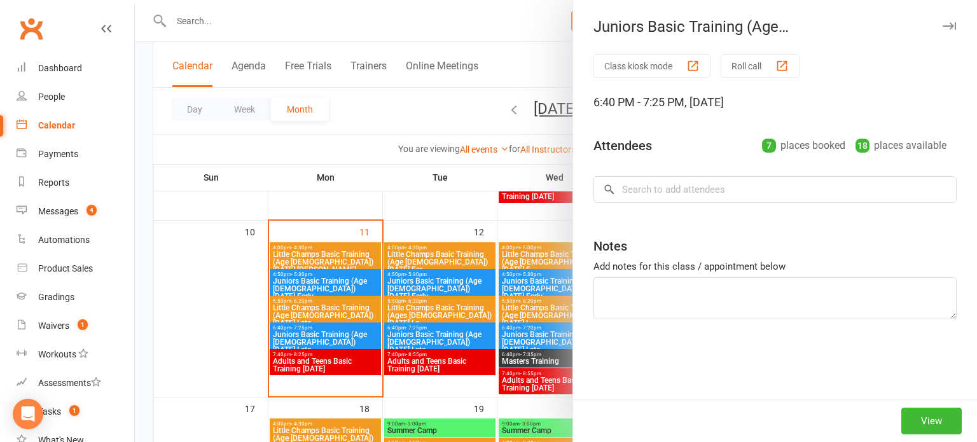
click at [339, 328] on div at bounding box center [556, 221] width 843 height 442
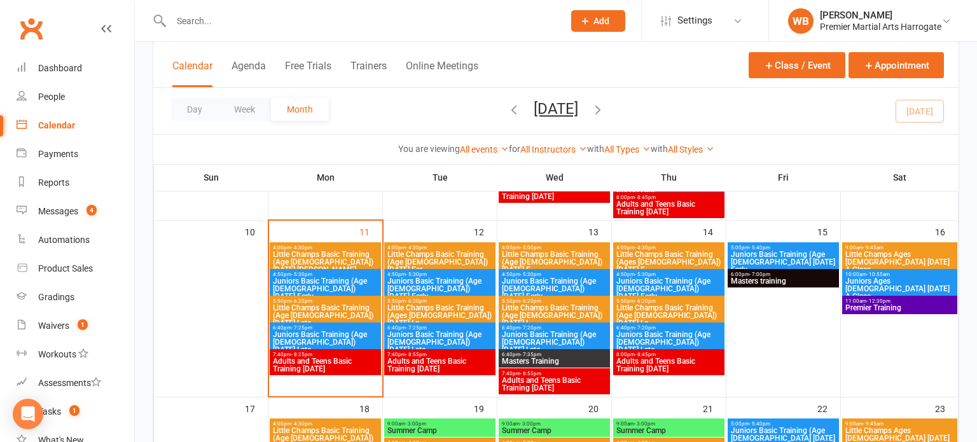
click at [291, 341] on span "Juniors Basic Training (Age [DEMOGRAPHIC_DATA]) [DATE] Late" at bounding box center [325, 342] width 106 height 23
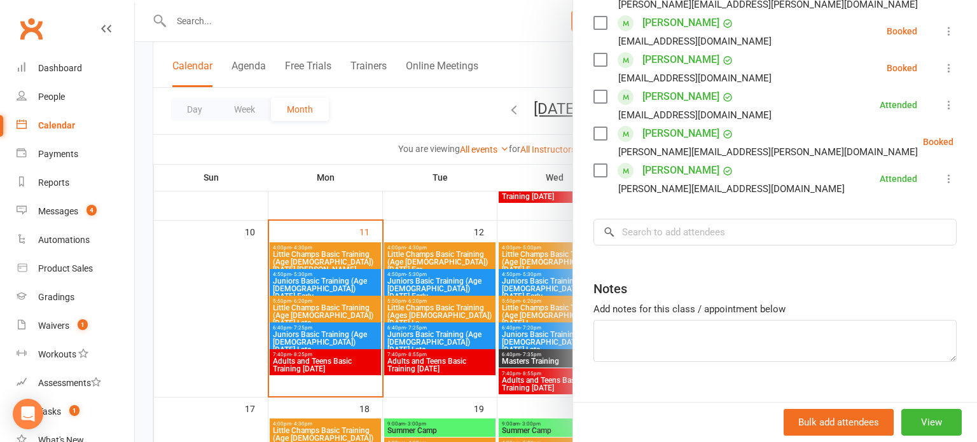
scroll to position [298, 0]
click at [977, 140] on icon at bounding box center [985, 142] width 13 height 13
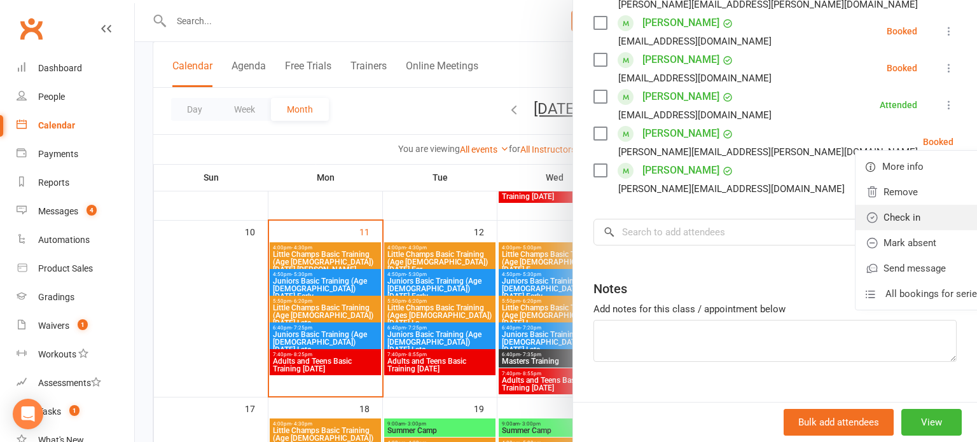
click at [920, 205] on link "Check in" at bounding box center [924, 217] width 137 height 25
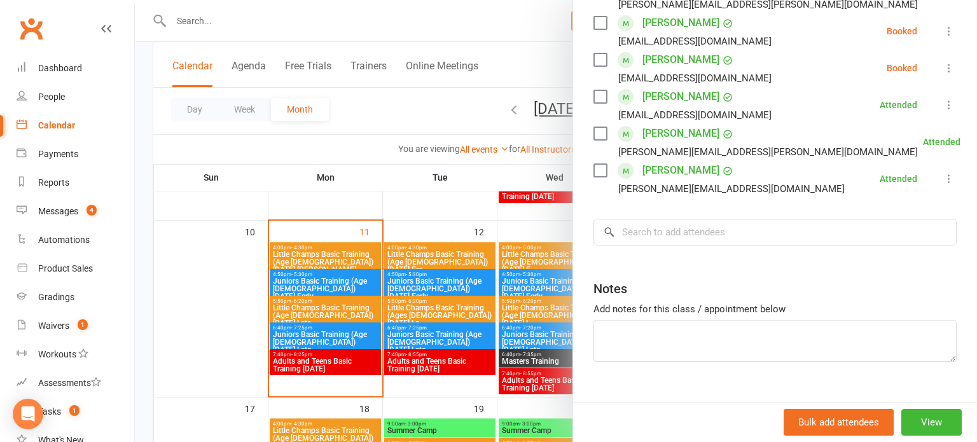
click at [920, 204] on div "Class kiosk mode Roll call 6:40 PM - 7:25 PM, Monday, August, 11, 2025 with Oli…" at bounding box center [775, 90] width 404 height 669
